Goal: Task Accomplishment & Management: Manage account settings

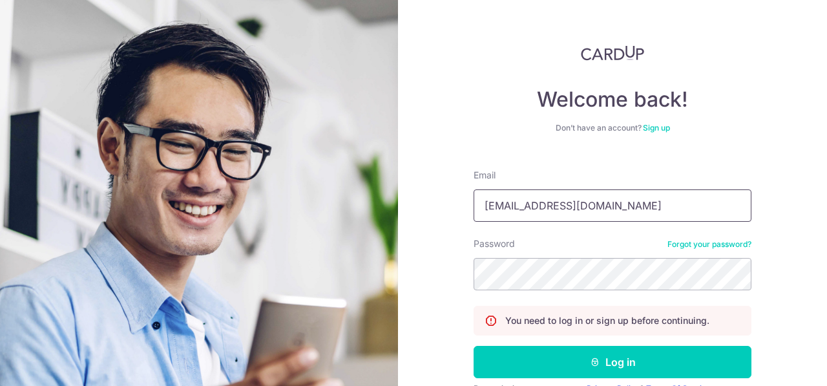
click at [637, 205] on input "[EMAIL_ADDRESS][DOMAIN_NAME]" at bounding box center [613, 205] width 278 height 32
type input "[EMAIL_ADDRESS][DOMAIN_NAME]"
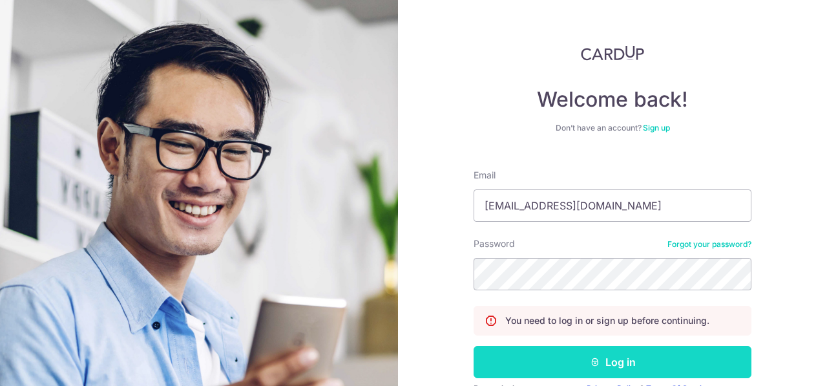
click at [617, 369] on button "Log in" at bounding box center [613, 362] width 278 height 32
